Goal: Find specific page/section: Find specific page/section

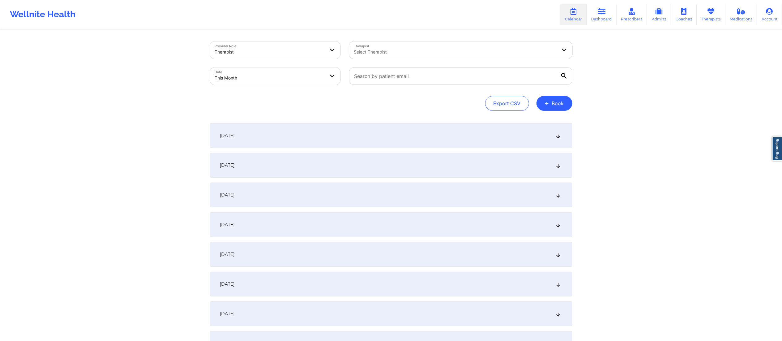
type input "[PERSON_NAME]"
click at [419, 51] on div at bounding box center [455, 51] width 203 height 7
type input "delaney"
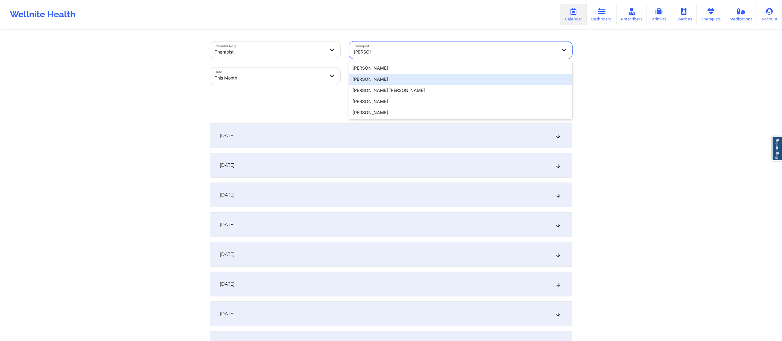
click at [387, 78] on div "[PERSON_NAME]" at bounding box center [460, 79] width 223 height 11
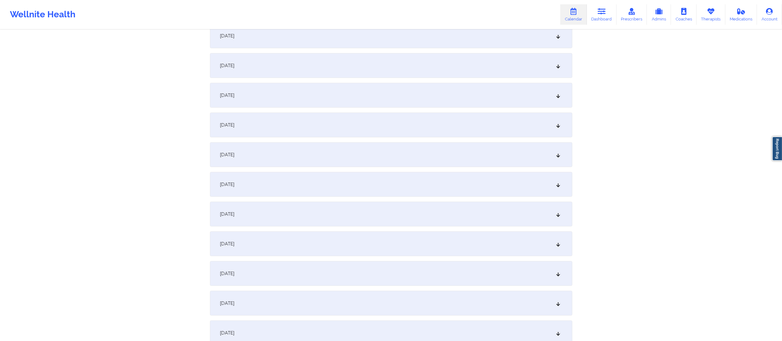
scroll to position [665, 0]
click at [281, 156] on div "September 24, 2025" at bounding box center [391, 154] width 363 height 25
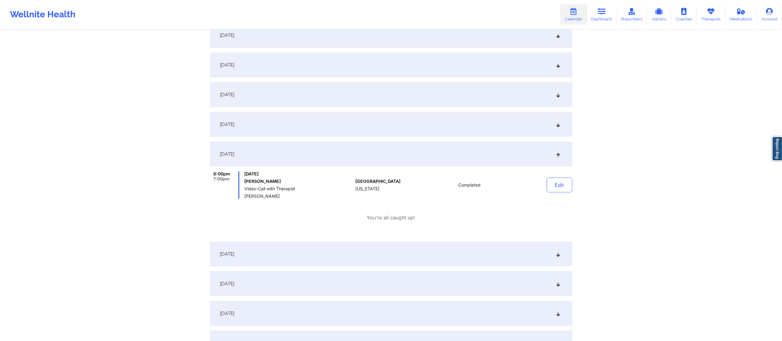
click at [322, 257] on div "September 25, 2025" at bounding box center [391, 254] width 363 height 25
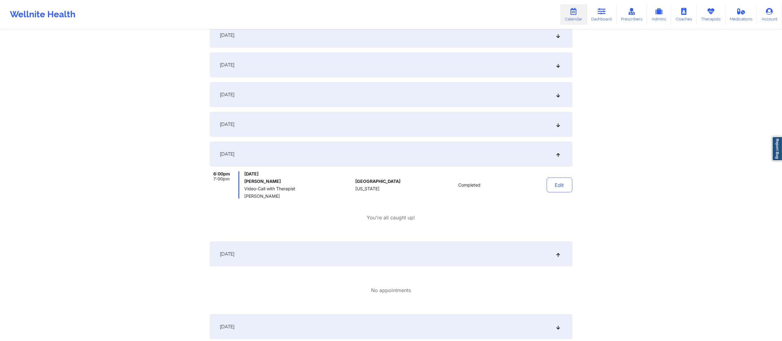
click at [320, 255] on div "September 25, 2025" at bounding box center [391, 254] width 363 height 25
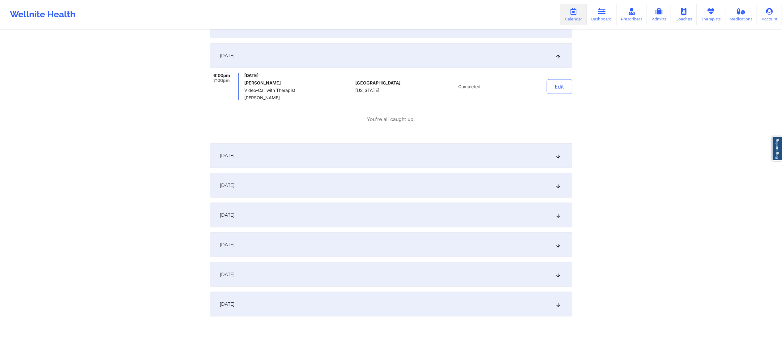
scroll to position [764, 0]
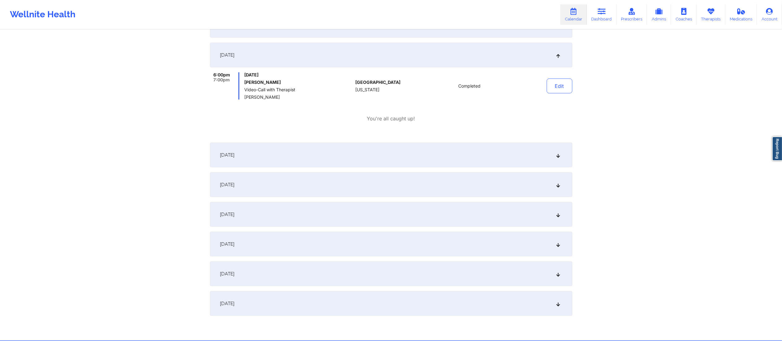
click at [314, 181] on div "September 26, 2025" at bounding box center [391, 184] width 363 height 25
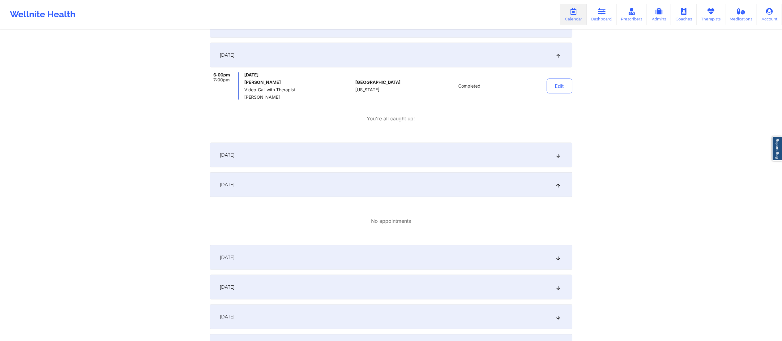
scroll to position [831, 0]
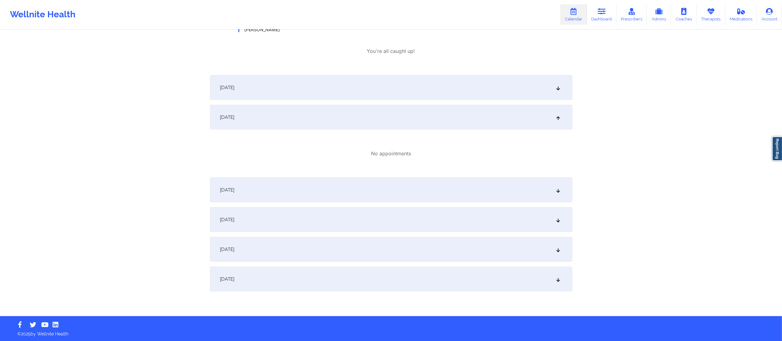
click at [315, 184] on div "September 27, 2025" at bounding box center [391, 190] width 363 height 25
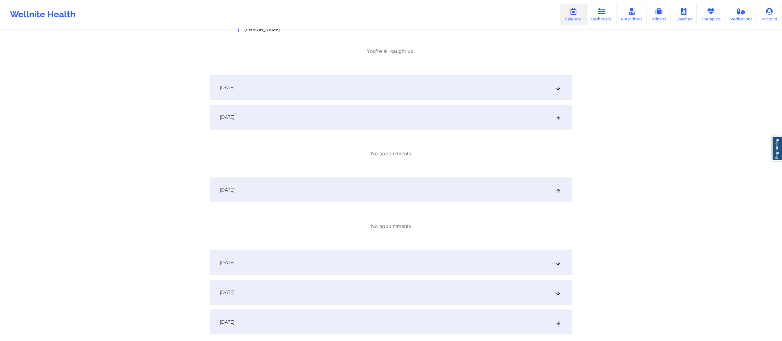
click at [309, 196] on div "September 27, 2025" at bounding box center [391, 190] width 363 height 25
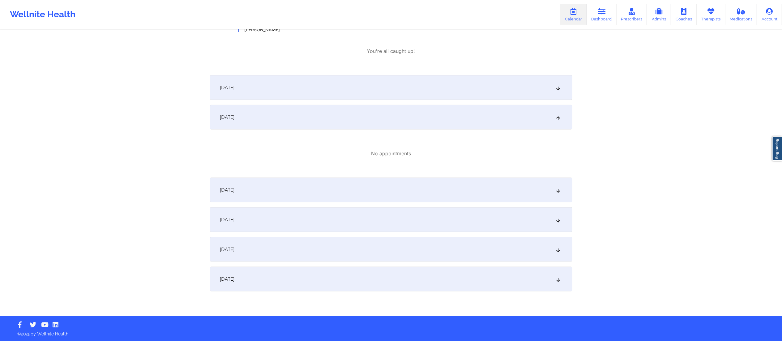
click at [328, 114] on div "September 26, 2025" at bounding box center [391, 117] width 363 height 25
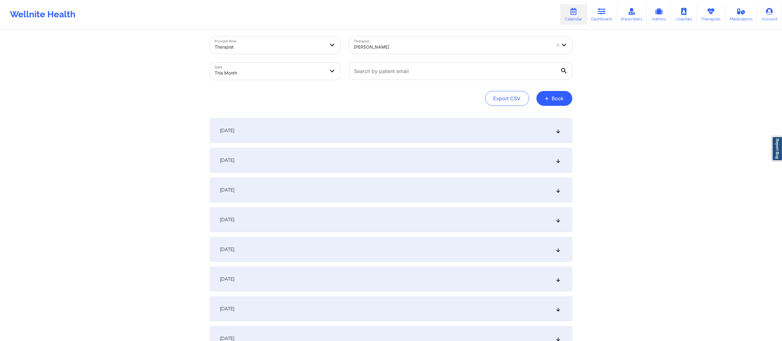
scroll to position [0, 0]
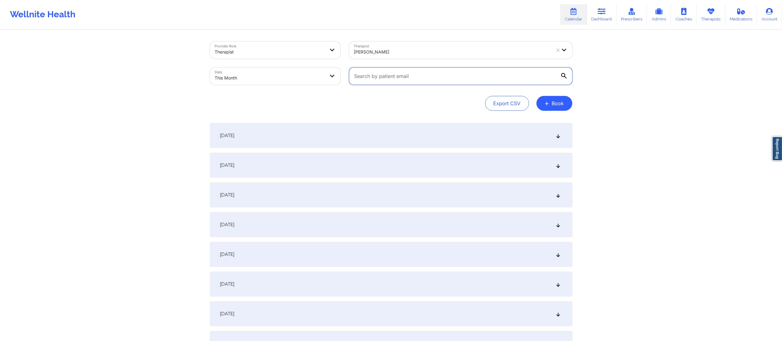
click at [407, 75] on input "text" at bounding box center [460, 75] width 223 height 17
paste input "[EMAIL_ADDRESS][DOMAIN_NAME]"
type input "[EMAIL_ADDRESS][DOMAIN_NAME]"
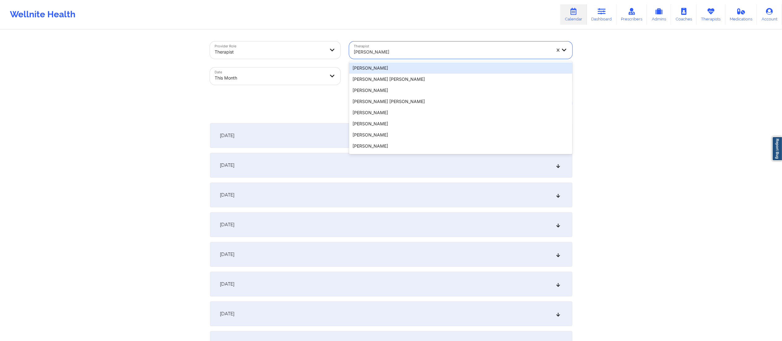
drag, startPoint x: 396, startPoint y: 52, endPoint x: 331, endPoint y: 59, distance: 66.0
click at [335, 58] on div "Provider Role Therapist Therapist 20 results available. Use Up and Down to choo…" at bounding box center [391, 63] width 371 height 52
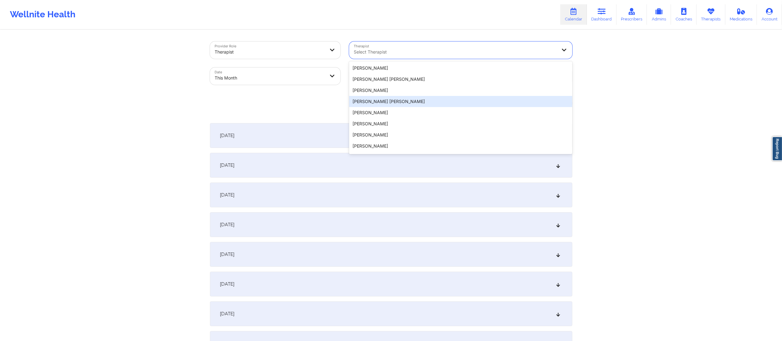
drag, startPoint x: 281, startPoint y: 114, endPoint x: 283, endPoint y: 109, distance: 5.4
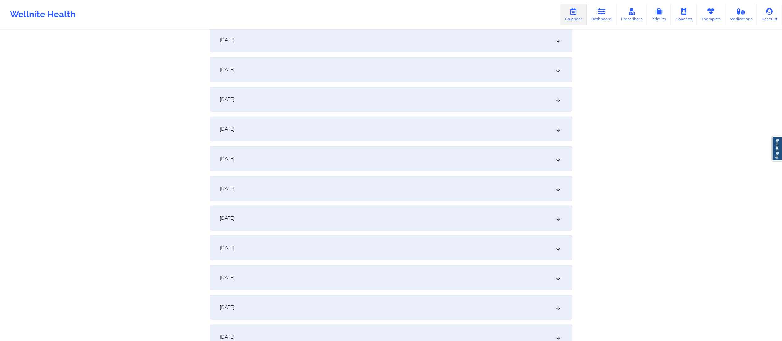
scroll to position [557, 0]
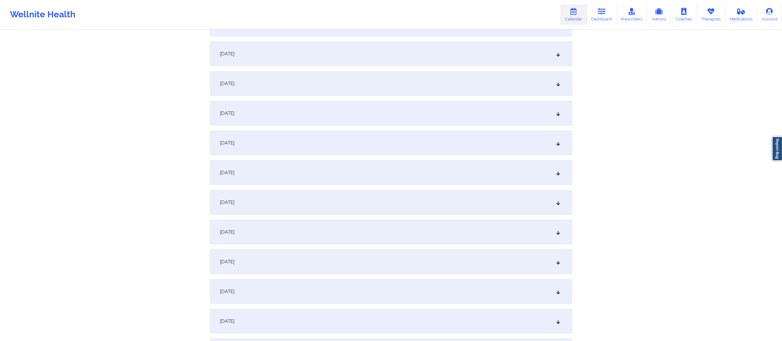
click at [277, 261] on div "September 24, 2025" at bounding box center [391, 261] width 363 height 25
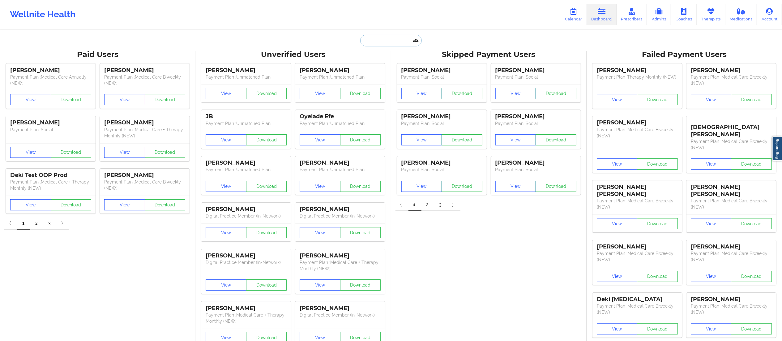
drag, startPoint x: 0, startPoint y: 0, endPoint x: 402, endPoint y: 39, distance: 403.5
click at [402, 39] on input "text" at bounding box center [390, 41] width 61 height 12
paste input "[PERSON_NAME]"
click at [381, 42] on input "[PERSON_NAME]" at bounding box center [390, 41] width 61 height 12
type input "[PERSON_NAME]"
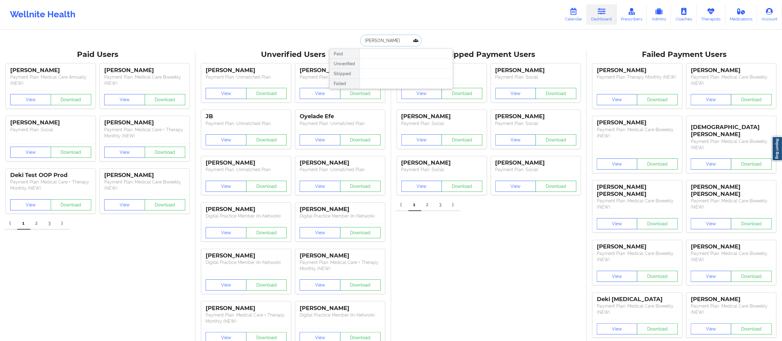
drag, startPoint x: 402, startPoint y: 41, endPoint x: 335, endPoint y: 48, distance: 67.5
click at [335, 46] on div "[PERSON_NAME] Paid Unverified Skipped Failed" at bounding box center [391, 41] width 124 height 12
click at [384, 38] on input "text" at bounding box center [390, 41] width 61 height 12
paste input "[PERSON_NAME]"
type input "[PERSON_NAME]"
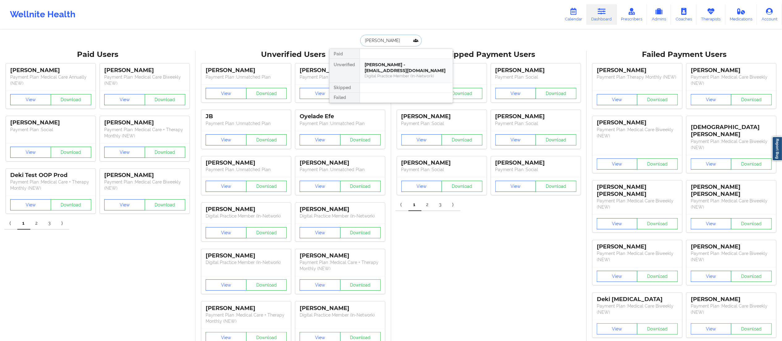
click at [387, 64] on div "[PERSON_NAME] - [EMAIL_ADDRESS][DOMAIN_NAME]" at bounding box center [406, 67] width 83 height 11
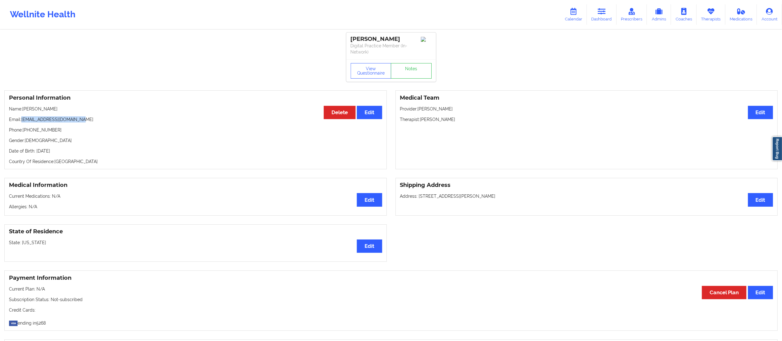
drag, startPoint x: 22, startPoint y: 116, endPoint x: 92, endPoint y: 122, distance: 70.8
click at [92, 122] on p "Email: [EMAIL_ADDRESS][DOMAIN_NAME]" at bounding box center [195, 119] width 373 height 6
copy p "[EMAIL_ADDRESS][DOMAIN_NAME]"
click at [408, 71] on link "Notes" at bounding box center [411, 70] width 41 height 15
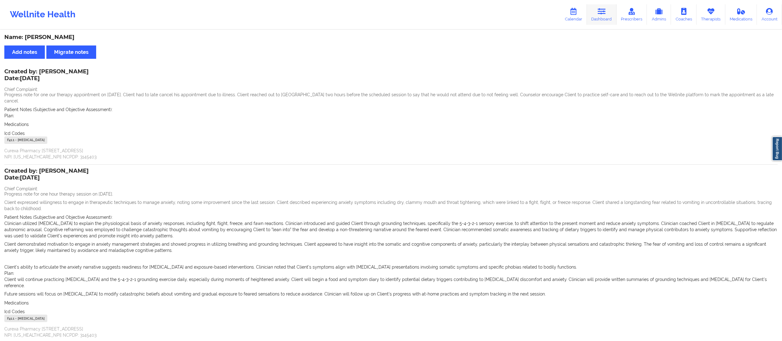
click at [599, 7] on link "Dashboard" at bounding box center [602, 14] width 30 height 20
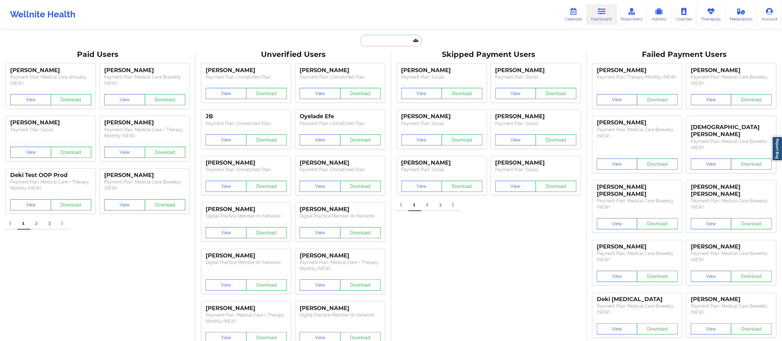
click at [381, 41] on input "text" at bounding box center [390, 41] width 61 height 12
paste input "[EMAIL_ADDRESS][DOMAIN_NAME]"
type input "[EMAIL_ADDRESS][DOMAIN_NAME]"
click at [394, 72] on div "[PERSON_NAME] - [EMAIL_ADDRESS][DOMAIN_NAME]" at bounding box center [406, 67] width 83 height 11
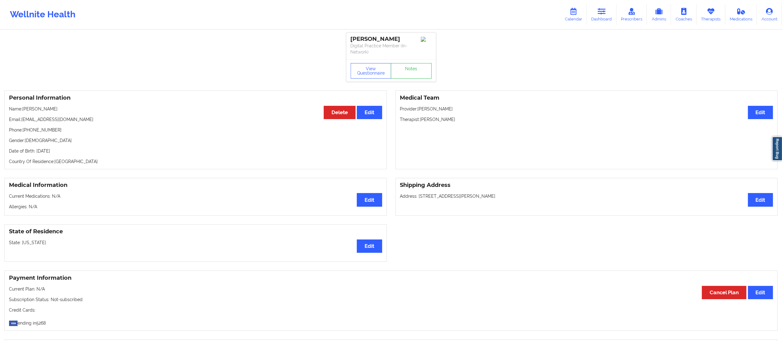
click at [416, 62] on div "View Questionnaire Notes" at bounding box center [391, 70] width 90 height 22
click at [408, 74] on link "Notes" at bounding box center [411, 70] width 41 height 15
